Goal: Information Seeking & Learning: Learn about a topic

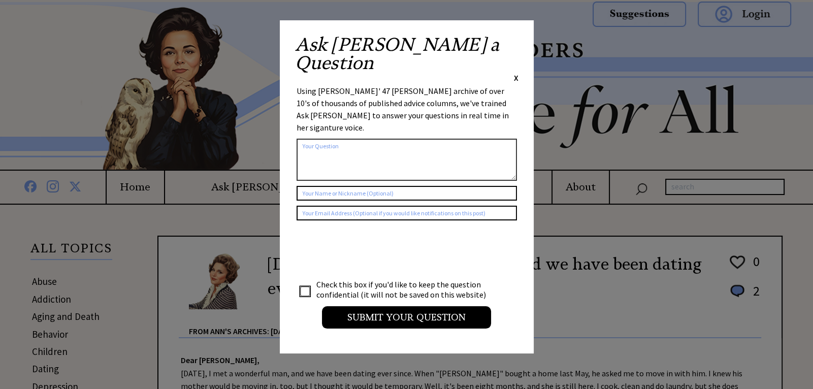
click at [520, 43] on div "Ask Ann a Question X Using Ann Landers' 47 vear archive of over 10's of thousan…" at bounding box center [407, 186] width 254 height 333
drag, startPoint x: 511, startPoint y: 39, endPoint x: 517, endPoint y: 38, distance: 6.2
click at [512, 39] on div "Ask Ann a Question X" at bounding box center [406, 60] width 223 height 48
click at [516, 73] on span "X" at bounding box center [516, 78] width 5 height 10
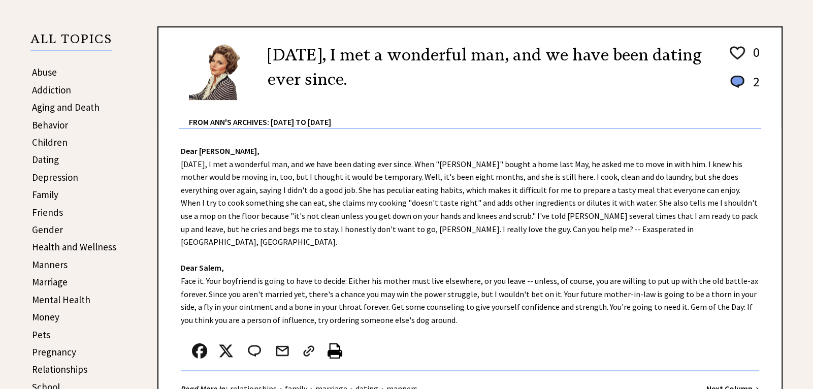
scroll to position [209, 0]
click at [46, 69] on link "Abuse" at bounding box center [44, 73] width 25 height 12
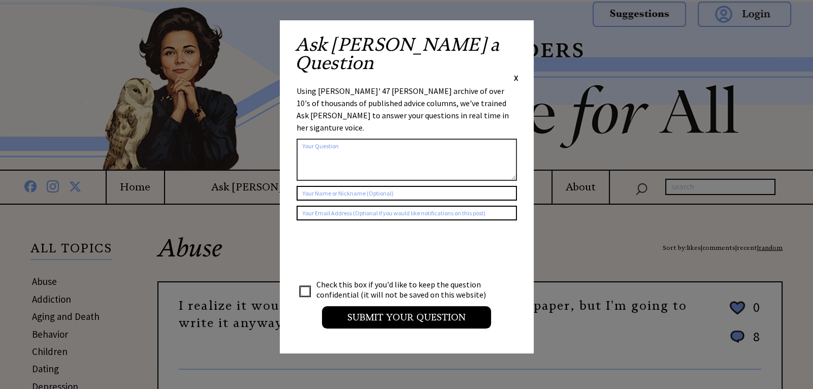
click at [515, 73] on span "X" at bounding box center [516, 78] width 5 height 10
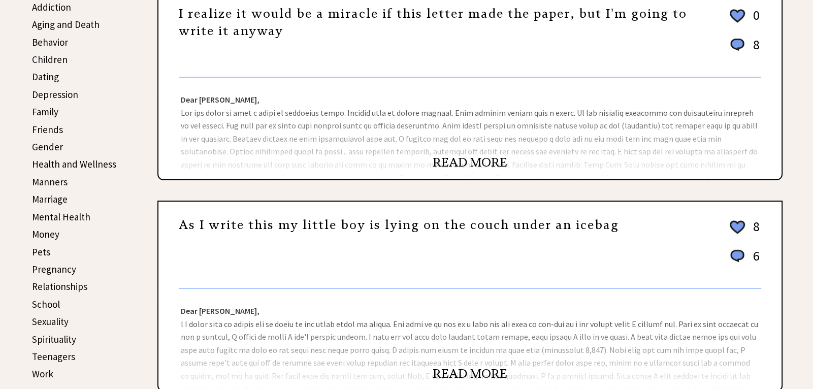
scroll to position [294, 0]
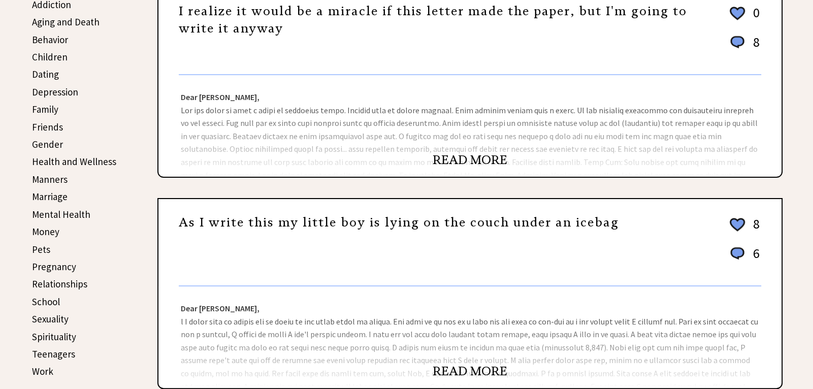
click at [459, 156] on link "READ MORE" at bounding box center [470, 159] width 75 height 15
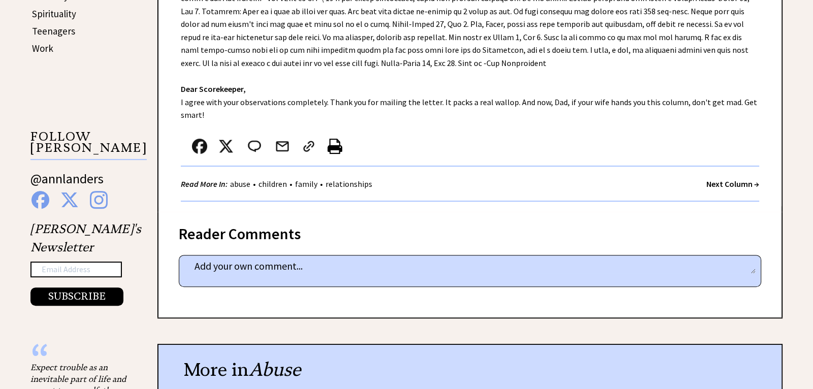
scroll to position [822, 0]
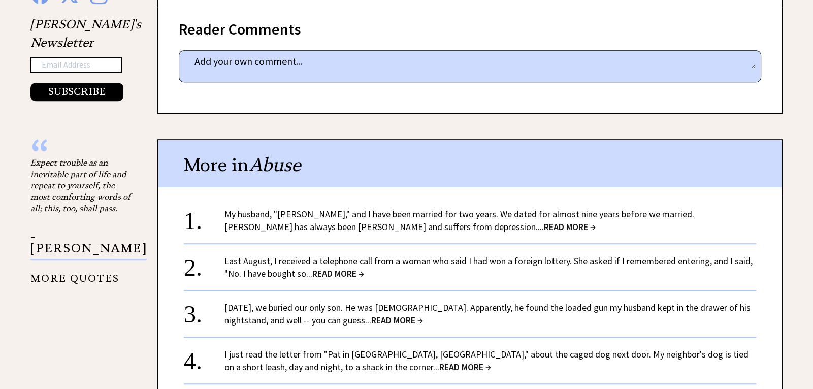
click at [341, 270] on span "READ MORE →" at bounding box center [338, 274] width 52 height 12
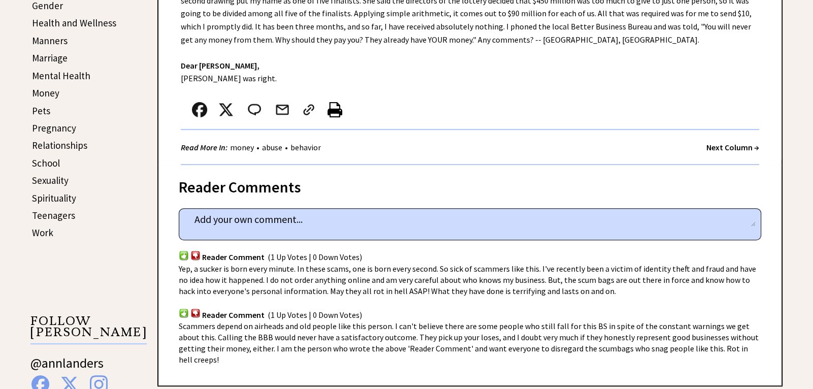
scroll to position [958, 0]
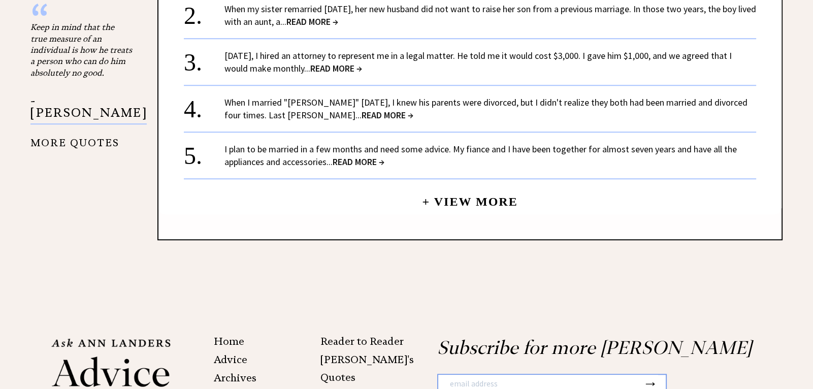
click at [366, 156] on span "READ MORE →" at bounding box center [359, 162] width 52 height 12
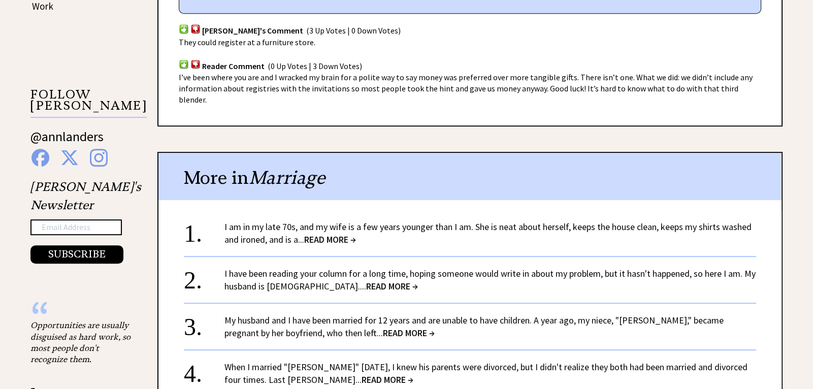
scroll to position [756, 0]
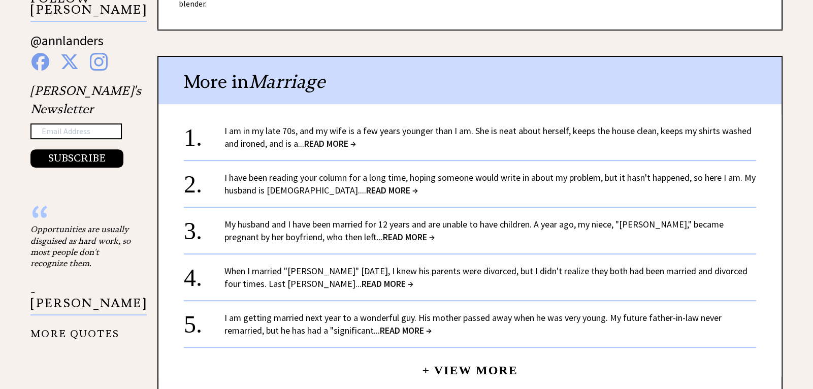
click at [383, 231] on span "READ MORE →" at bounding box center [409, 237] width 52 height 12
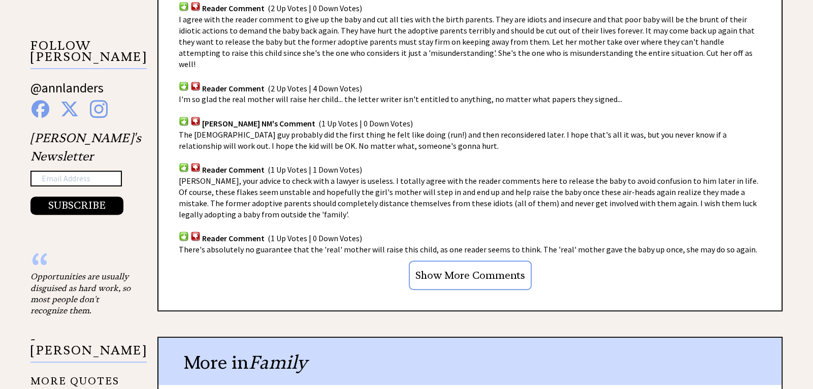
scroll to position [721, 0]
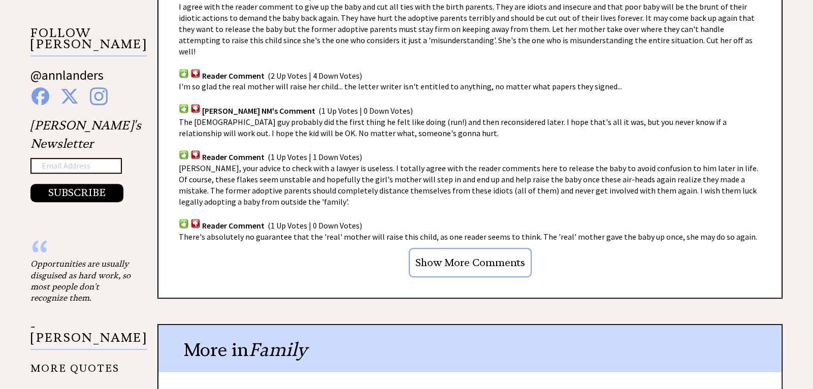
click at [487, 248] on input "Show More Comments" at bounding box center [470, 262] width 123 height 29
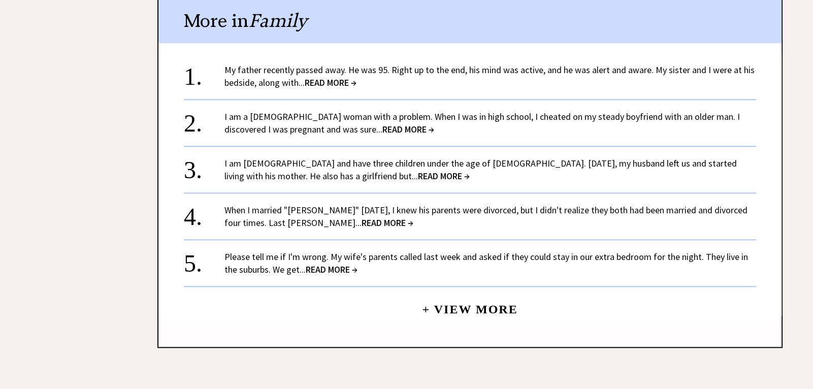
scroll to position [1142, 0]
